Goal: Navigation & Orientation: Find specific page/section

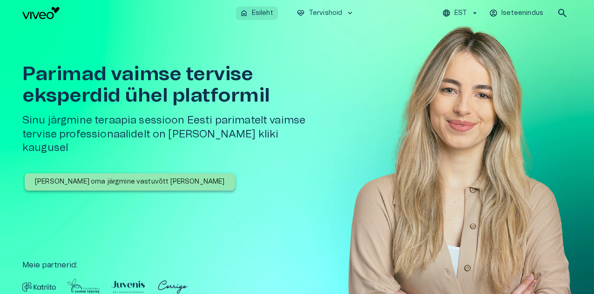
click at [254, 16] on p "Esileht" at bounding box center [262, 13] width 21 height 10
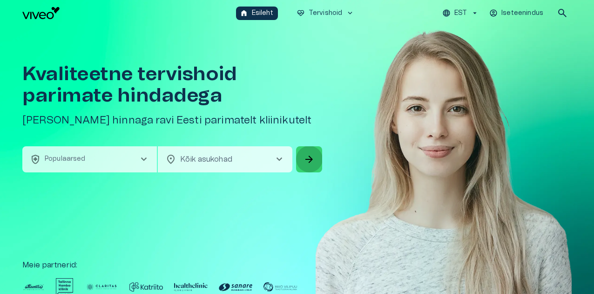
click at [308, 157] on span "arrow_forward" at bounding box center [308, 159] width 11 height 11
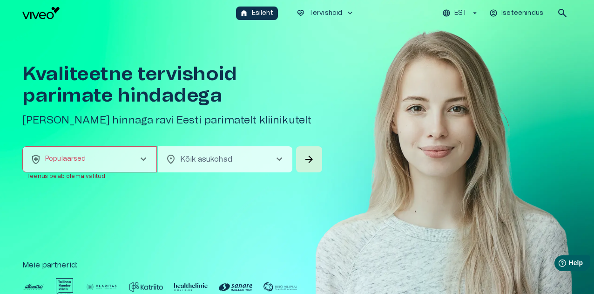
click at [277, 160] on span "chevron_right" at bounding box center [279, 159] width 11 height 11
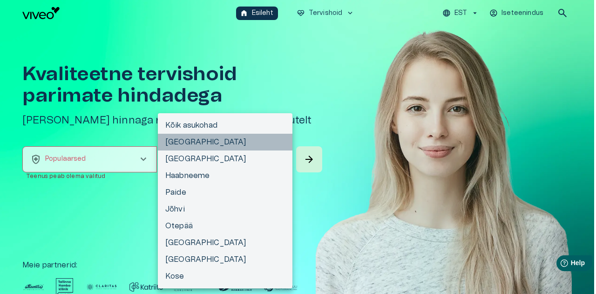
click at [210, 143] on li "[GEOGRAPHIC_DATA]" at bounding box center [225, 142] width 134 height 17
type input "**********"
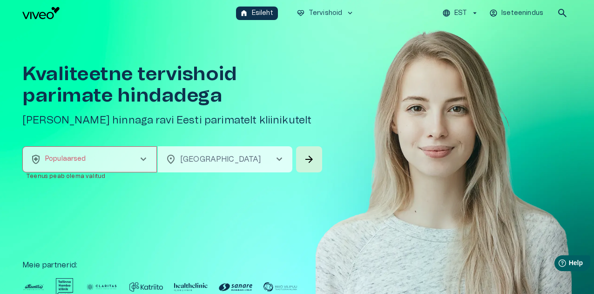
click at [147, 160] on span "chevron_right" at bounding box center [143, 159] width 11 height 11
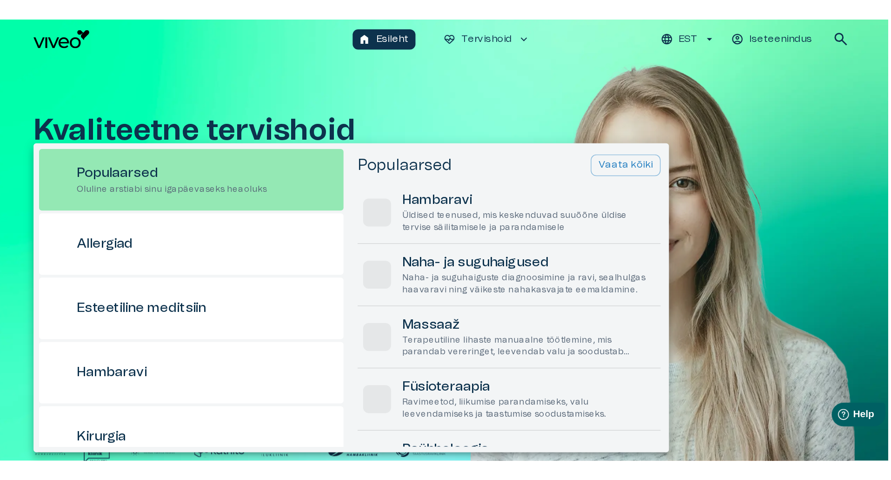
scroll to position [26, 0]
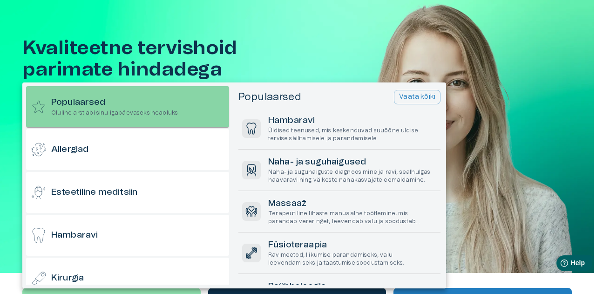
click at [157, 105] on h6 "Populaarsed" at bounding box center [114, 102] width 127 height 13
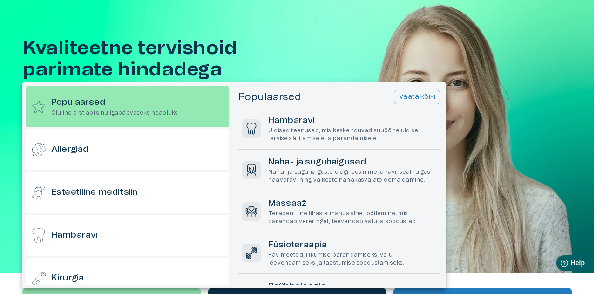
click at [548, 34] on div at bounding box center [298, 147] width 596 height 294
